Goal: Find contact information: Find contact information

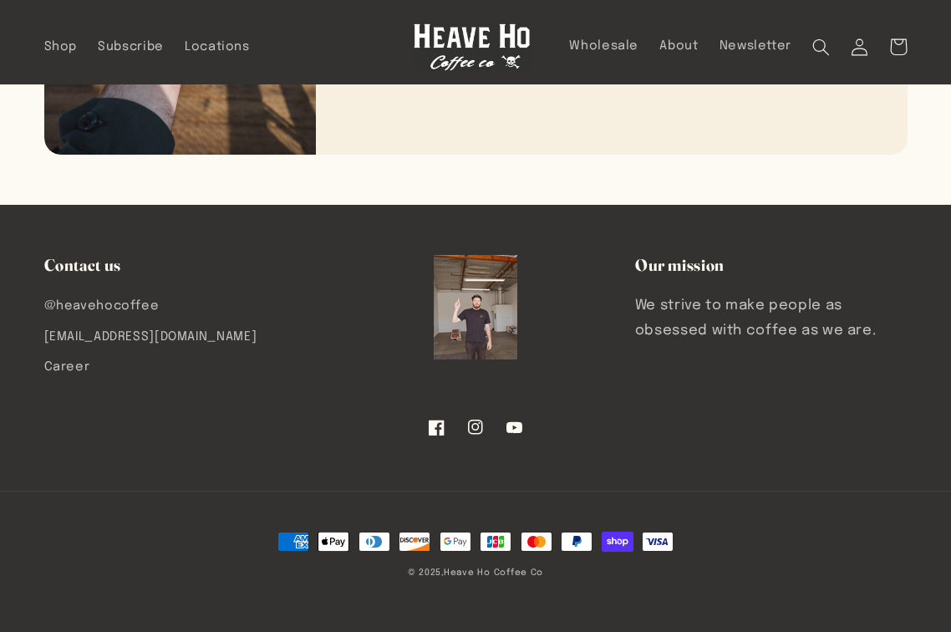
scroll to position [2619, 0]
click at [84, 363] on link "Career" at bounding box center [67, 367] width 46 height 30
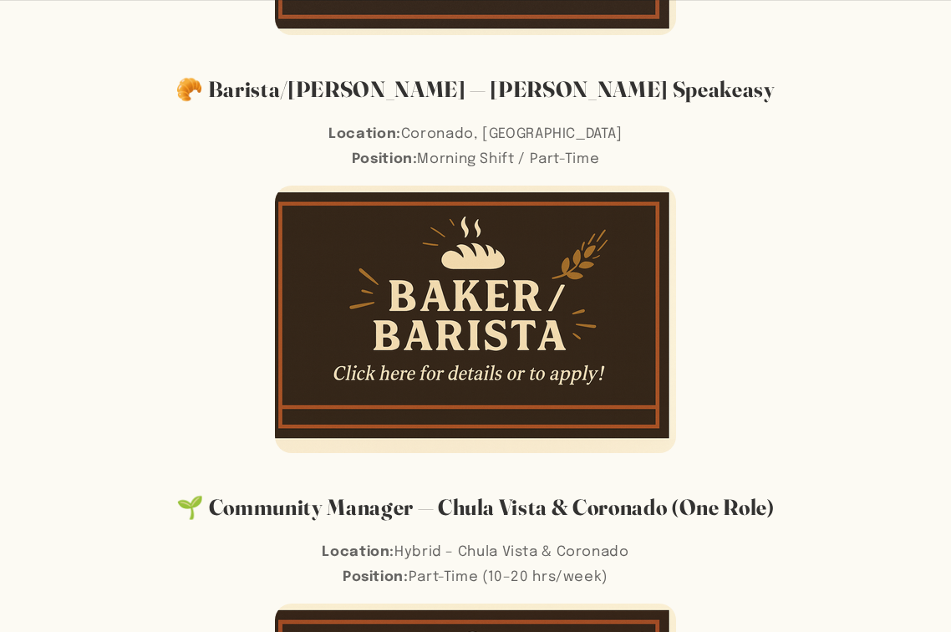
scroll to position [857, 0]
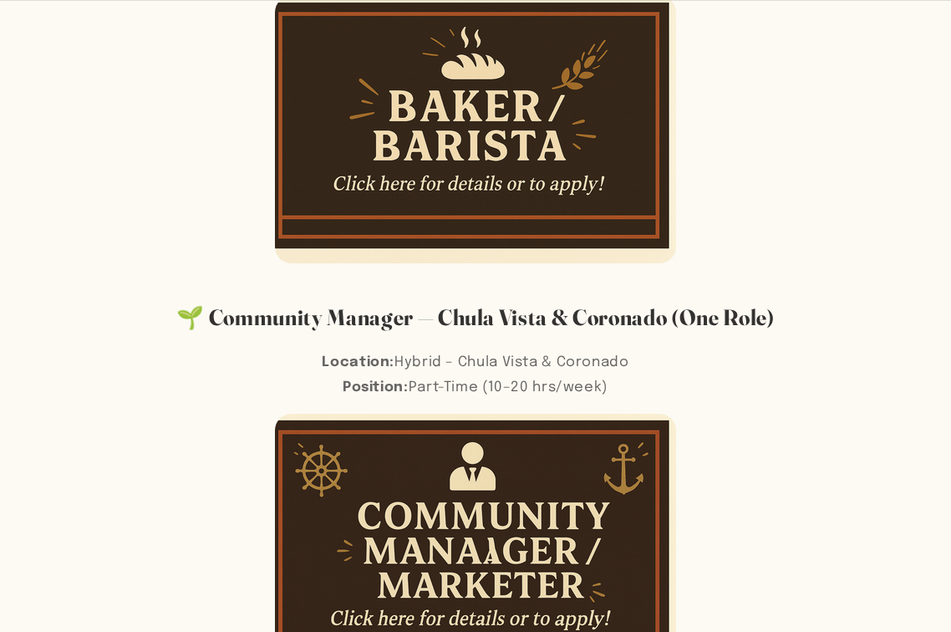
click at [418, 179] on img at bounding box center [475, 129] width 401 height 267
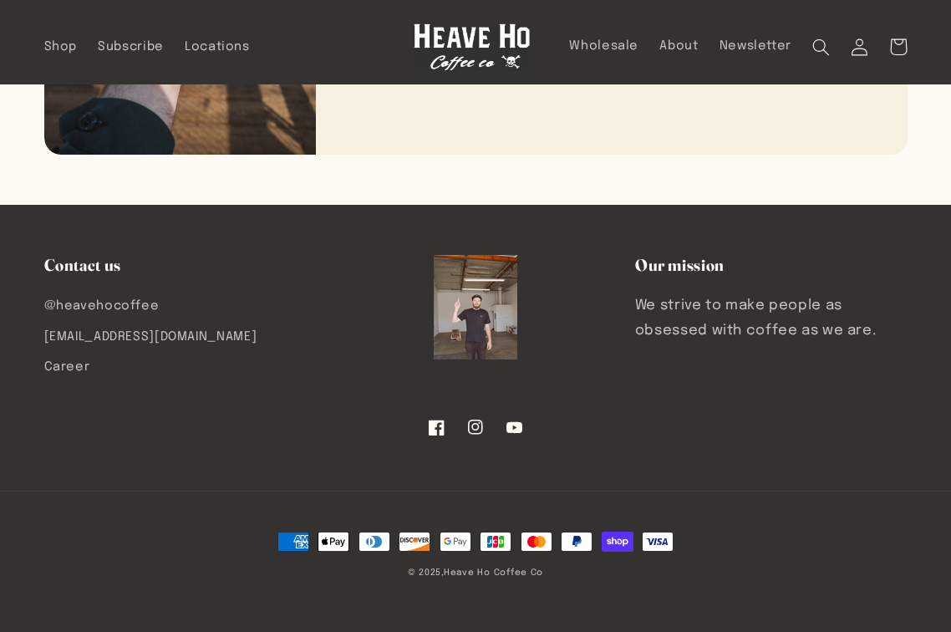
scroll to position [2619, 0]
click at [75, 359] on link "Career" at bounding box center [67, 367] width 46 height 30
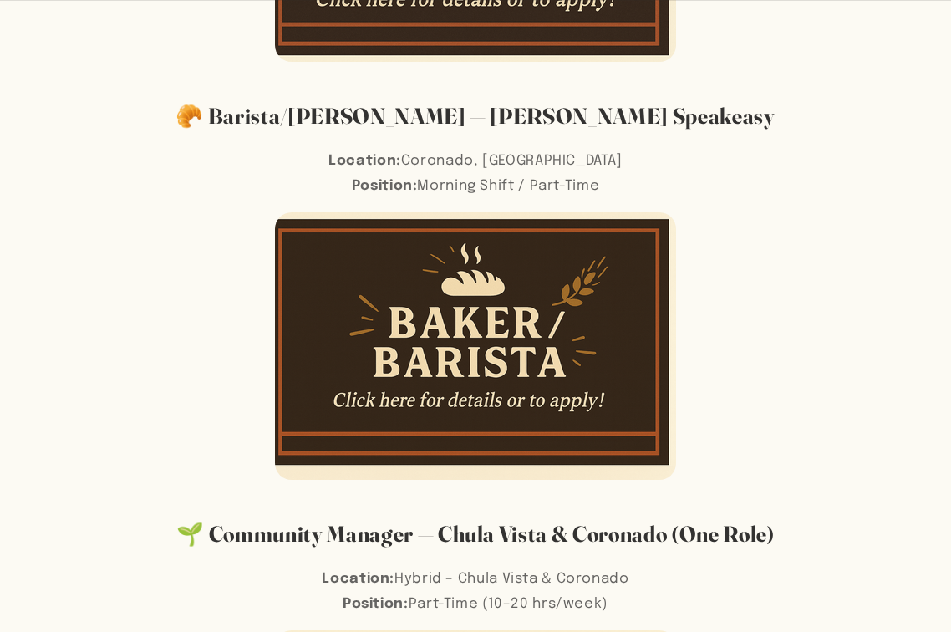
scroll to position [659, 0]
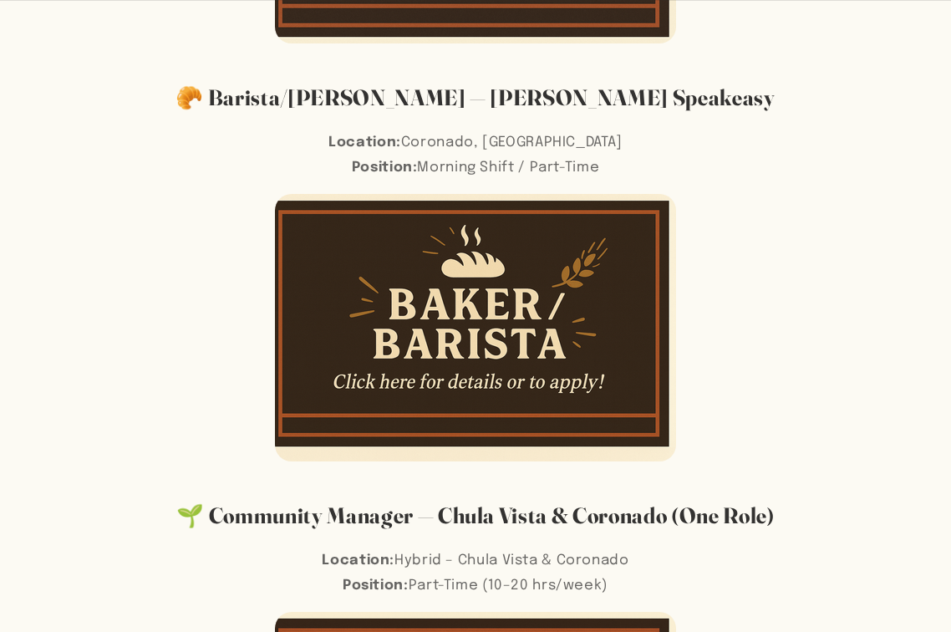
click at [491, 313] on img at bounding box center [475, 327] width 401 height 267
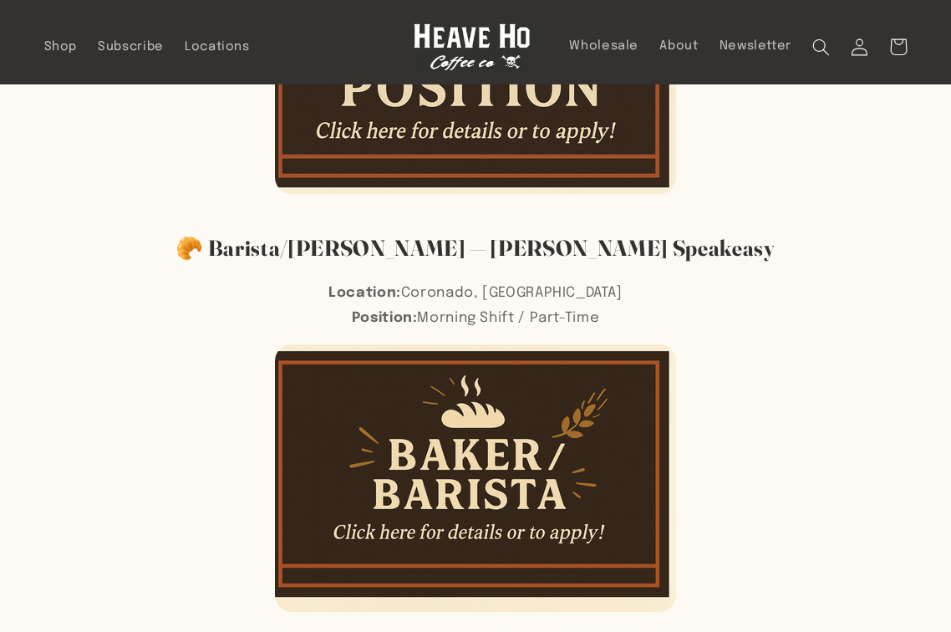
scroll to position [331, 0]
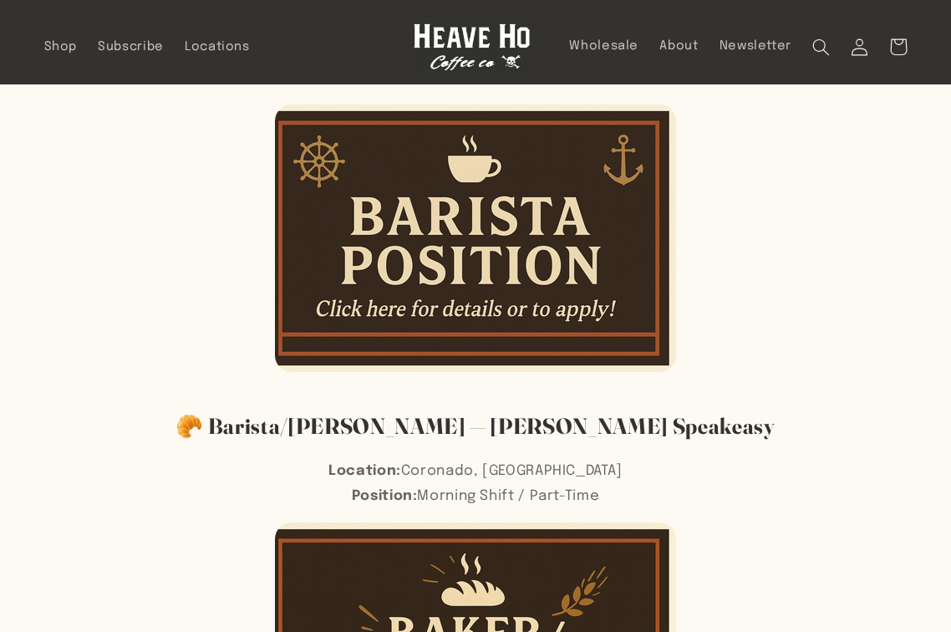
click at [444, 165] on img at bounding box center [475, 237] width 401 height 267
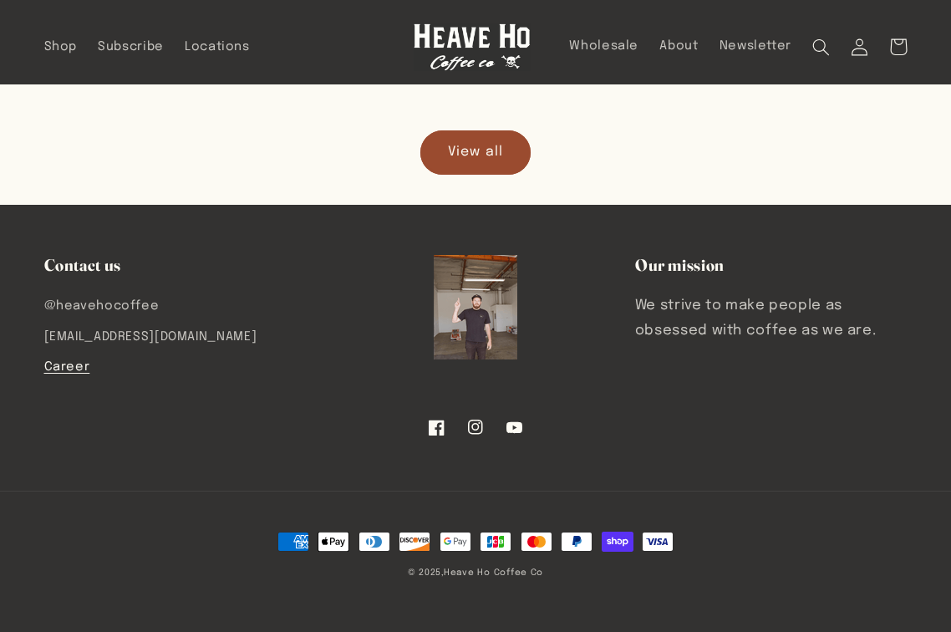
scroll to position [2177, 0]
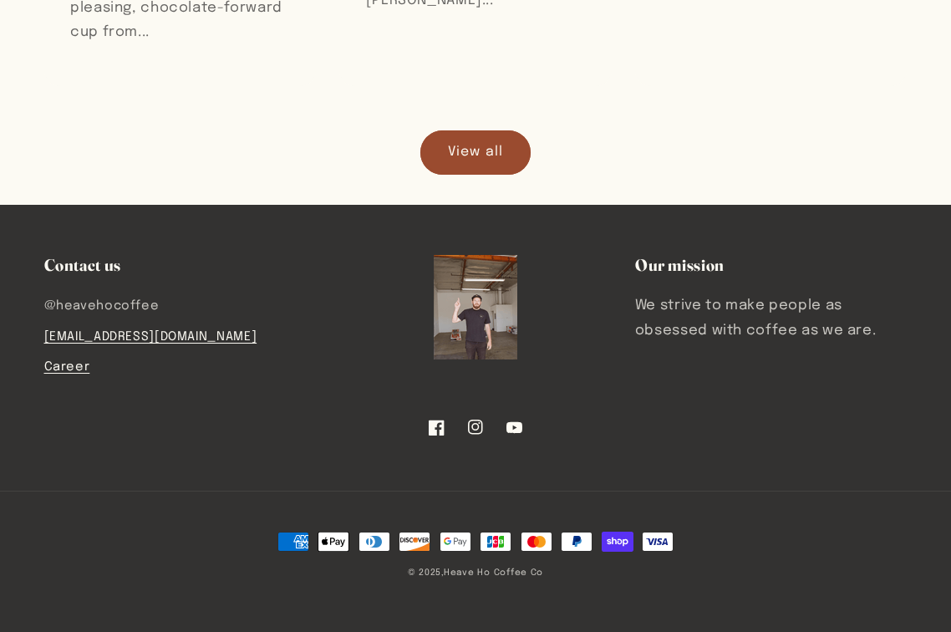
scroll to position [2177, 0]
click at [163, 336] on link "[EMAIL_ADDRESS][DOMAIN_NAME]" at bounding box center [150, 337] width 213 height 30
click at [504, 145] on link "View all" at bounding box center [475, 152] width 110 height 44
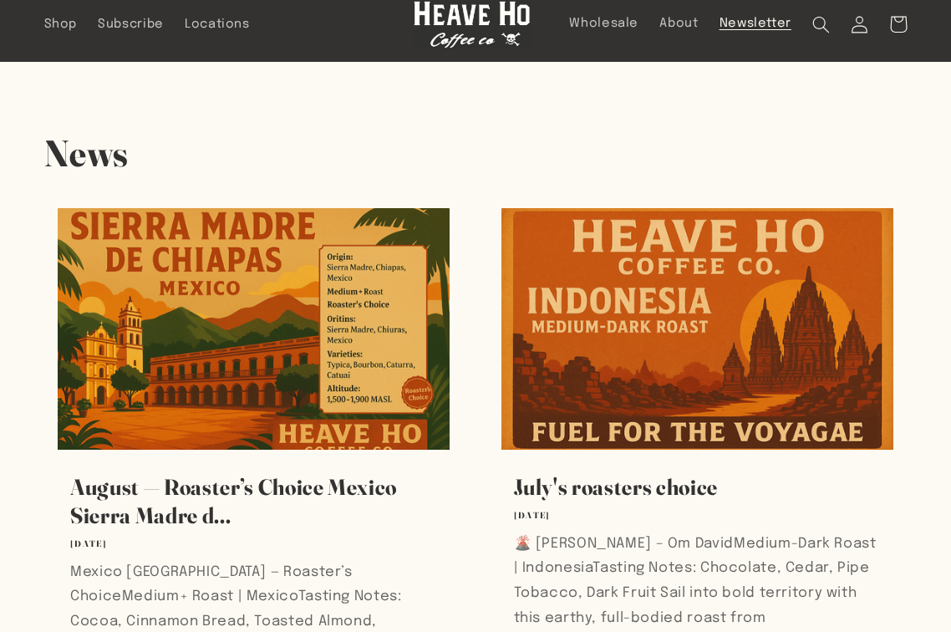
scroll to position [46, 0]
